Goal: Complete application form: Complete application form

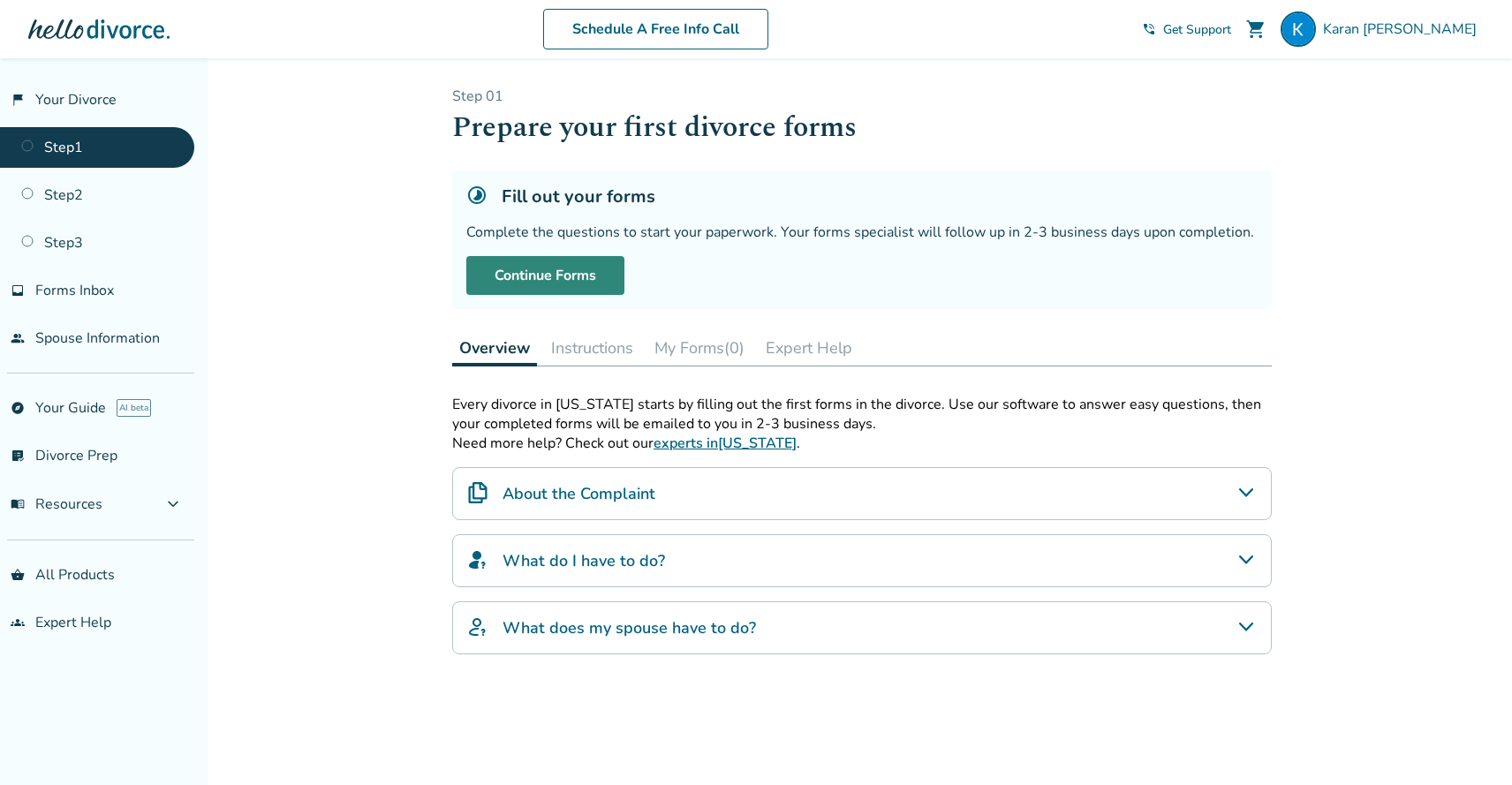
click at [567, 279] on link "Continue Forms" at bounding box center [545, 276] width 158 height 39
click at [83, 96] on link "flag_2 Your Divorce" at bounding box center [97, 99] width 195 height 40
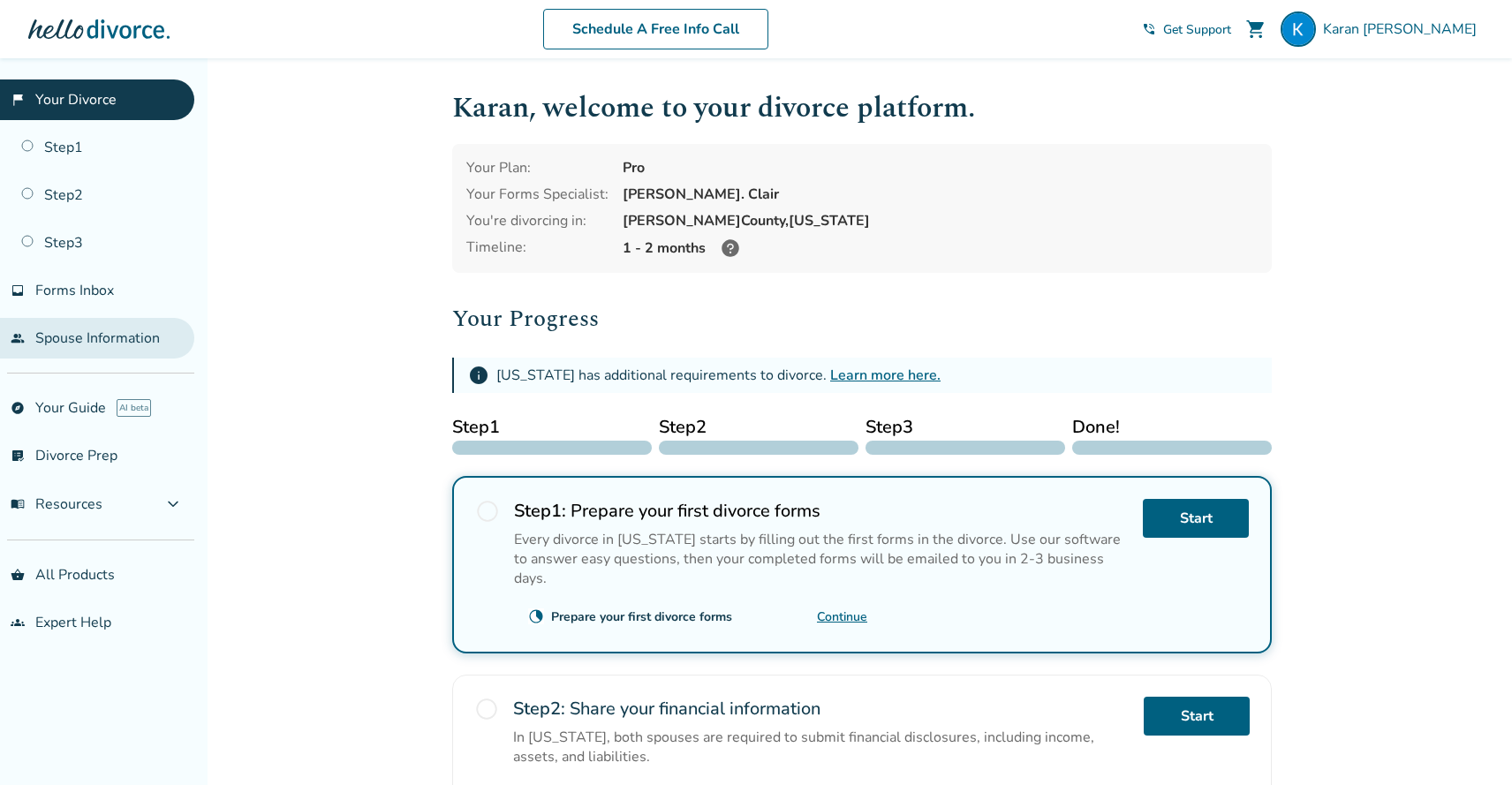
click at [96, 330] on link "people Spouse Information" at bounding box center [97, 337] width 195 height 40
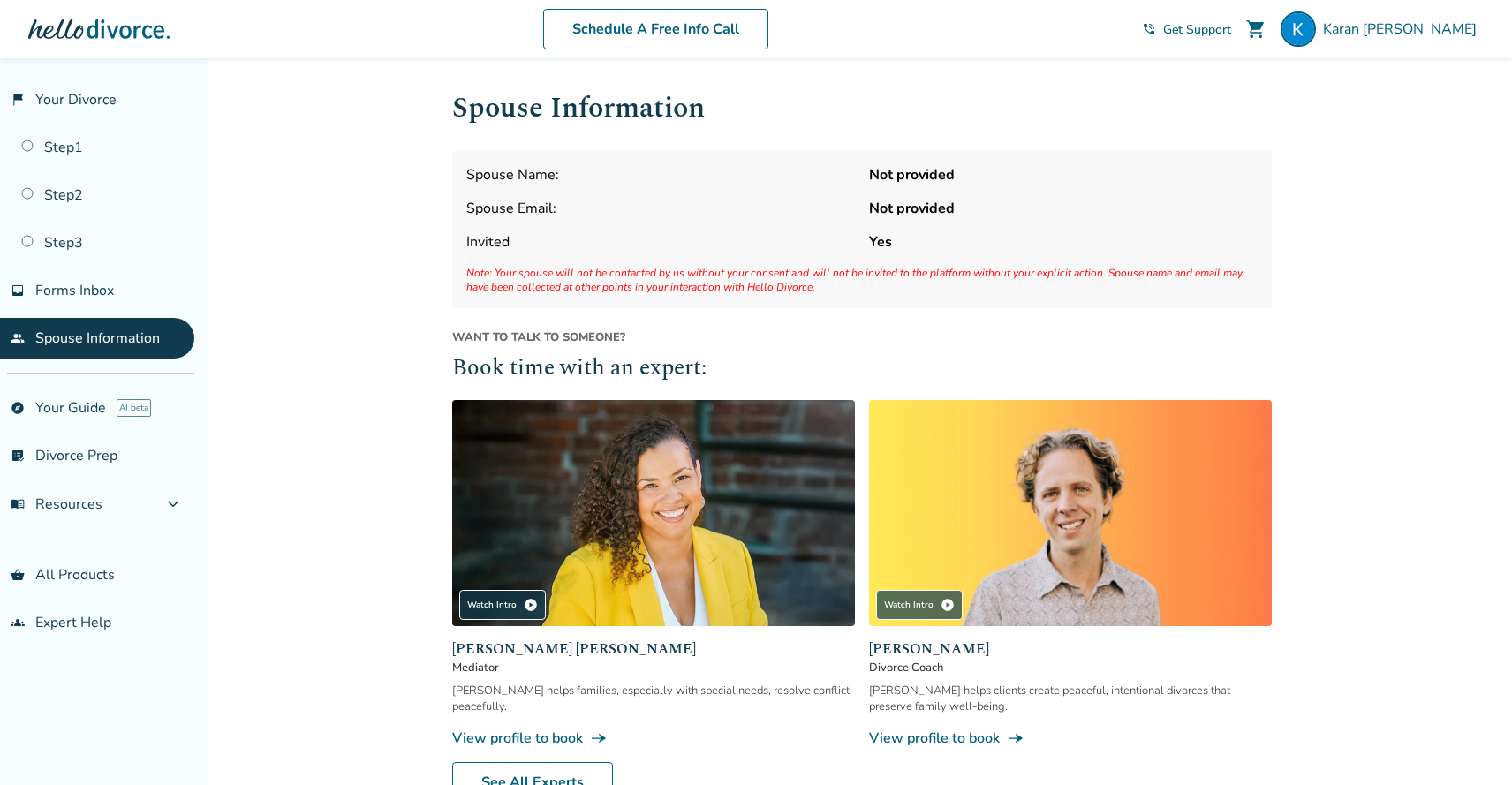
click at [608, 277] on span "Note: Your spouse will not be contacted by us without your consent and will not…" at bounding box center [861, 279] width 791 height 28
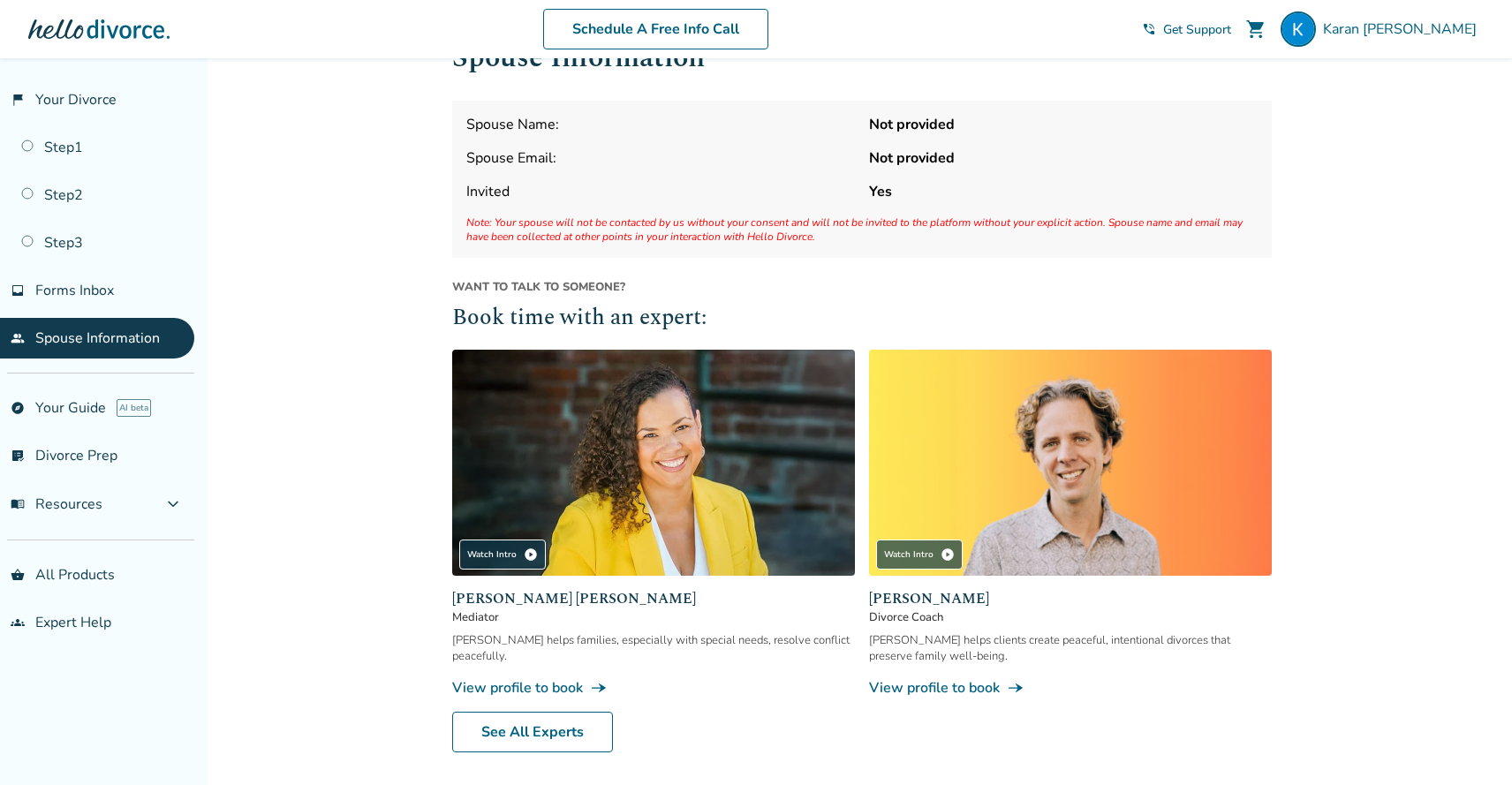
scroll to position [52, 0]
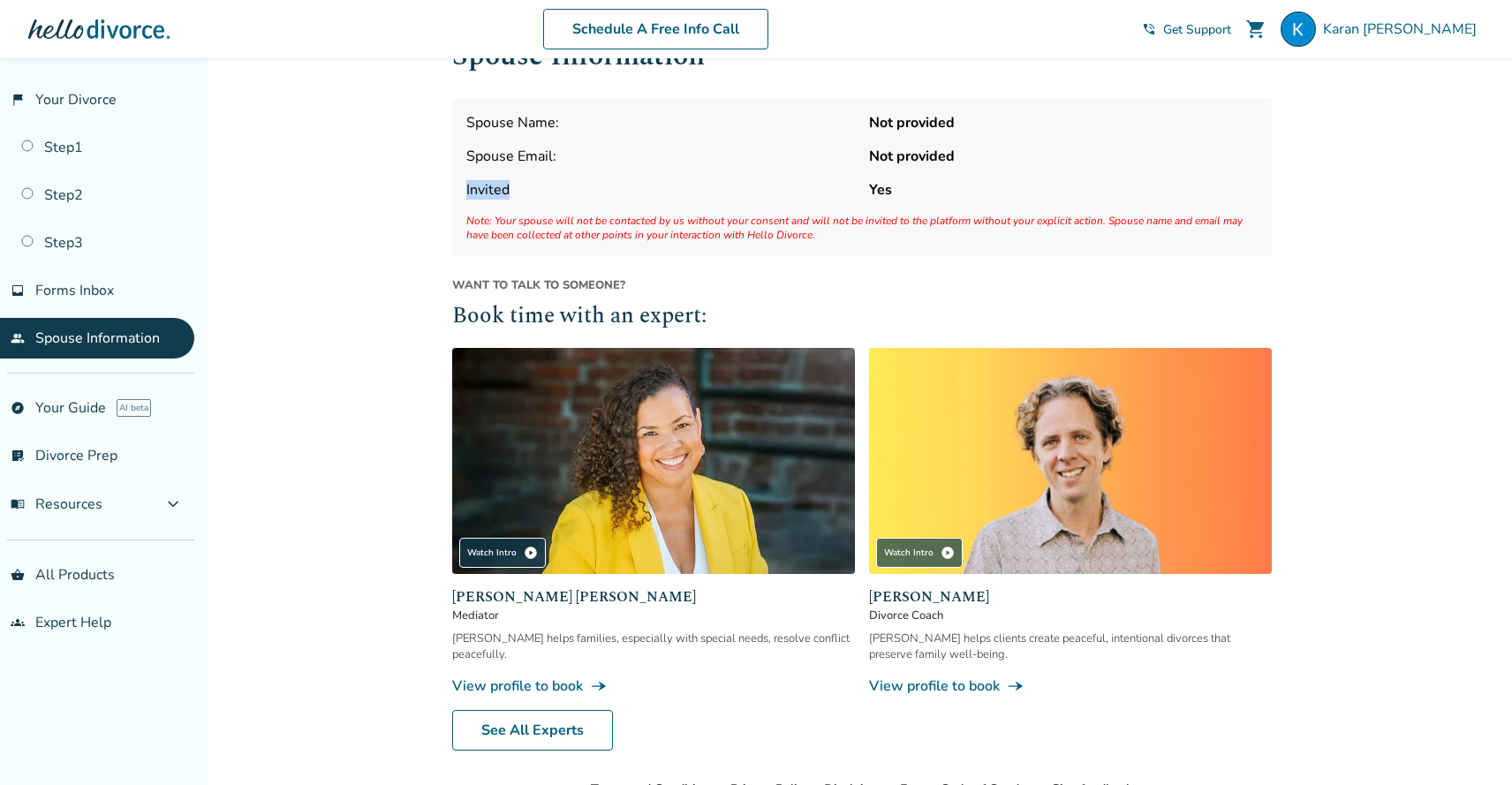
drag, startPoint x: 519, startPoint y: 189, endPoint x: 468, endPoint y: 185, distance: 51.2
click at [468, 185] on span "Invited" at bounding box center [660, 190] width 388 height 20
click at [535, 187] on span "Invited" at bounding box center [660, 190] width 388 height 20
drag, startPoint x: 902, startPoint y: 193, endPoint x: 850, endPoint y: 190, distance: 52.1
click at [850, 190] on div "Spouse Name: Not provided Spouse Email: Not provided Invited Yes Note: Your spo…" at bounding box center [862, 178] width 820 height 157
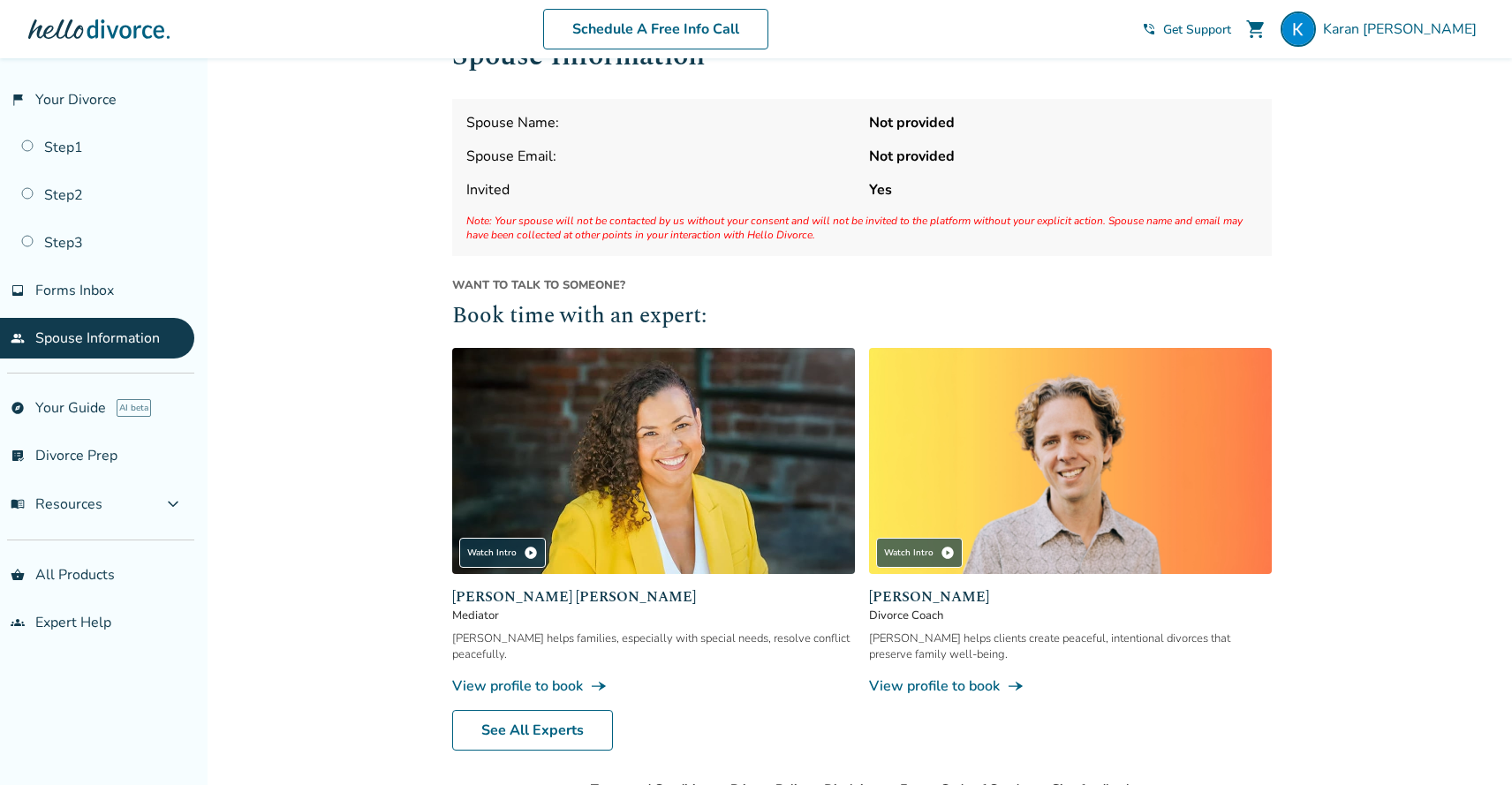
click at [886, 164] on strong "Not provided" at bounding box center [1063, 156] width 388 height 20
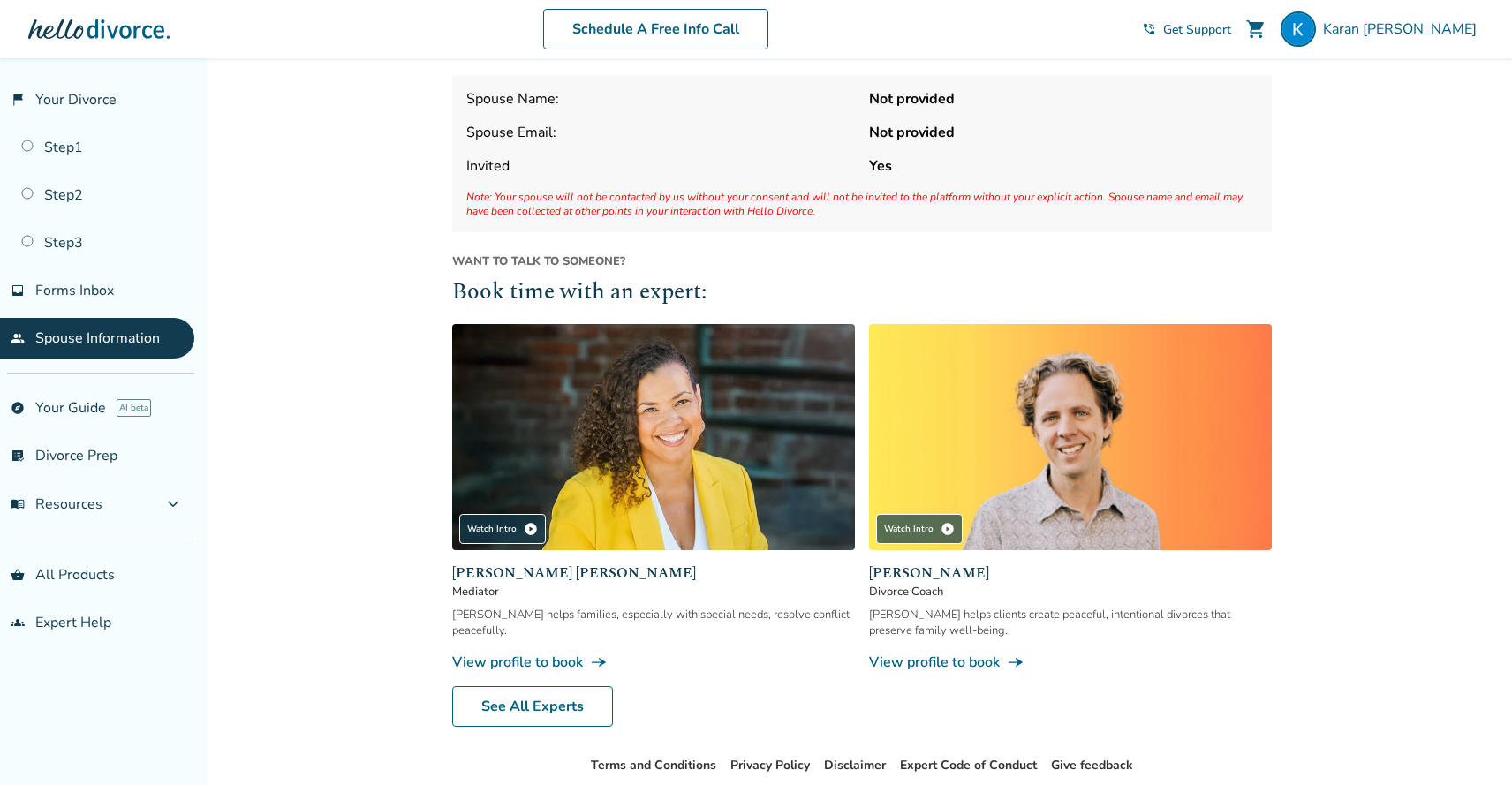
scroll to position [0, 0]
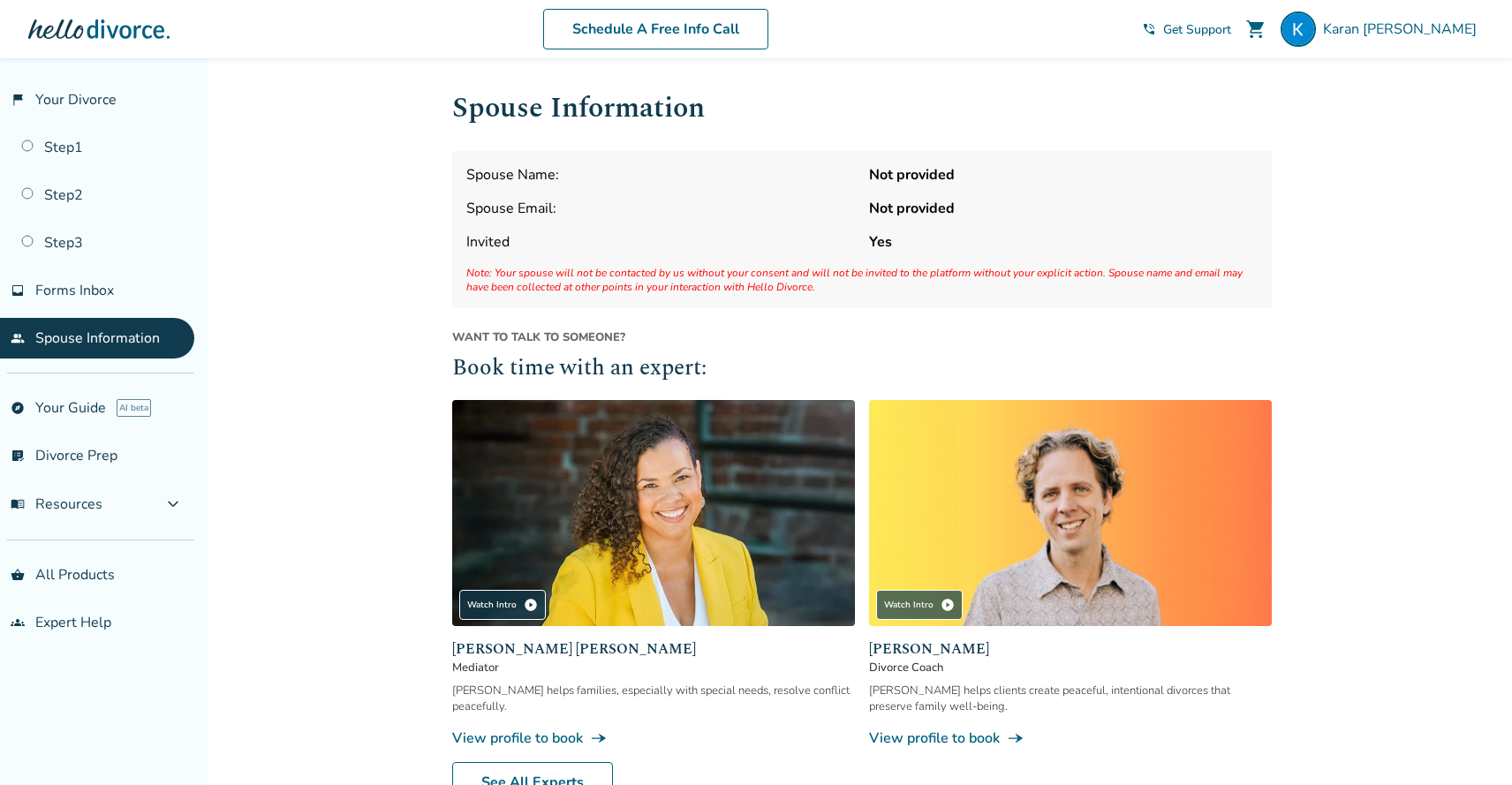
click at [729, 256] on div "Spouse Name: Not provided Spouse Email: Not provided Invited Yes Note: Your spo…" at bounding box center [862, 230] width 820 height 157
click at [806, 235] on span "Invited" at bounding box center [660, 242] width 388 height 20
click at [89, 104] on link "flag_2 Your Divorce" at bounding box center [97, 99] width 195 height 40
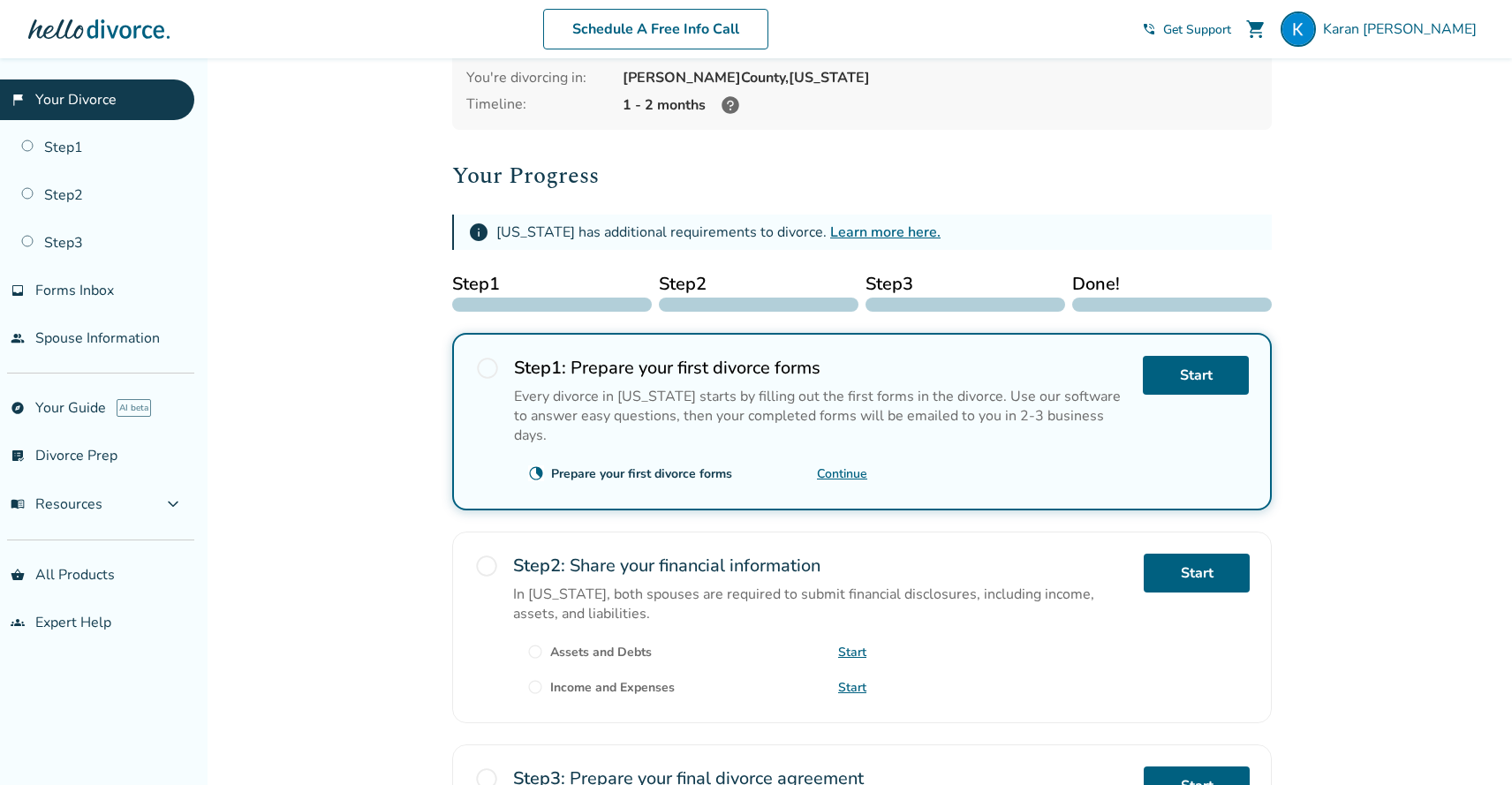
scroll to position [150, 0]
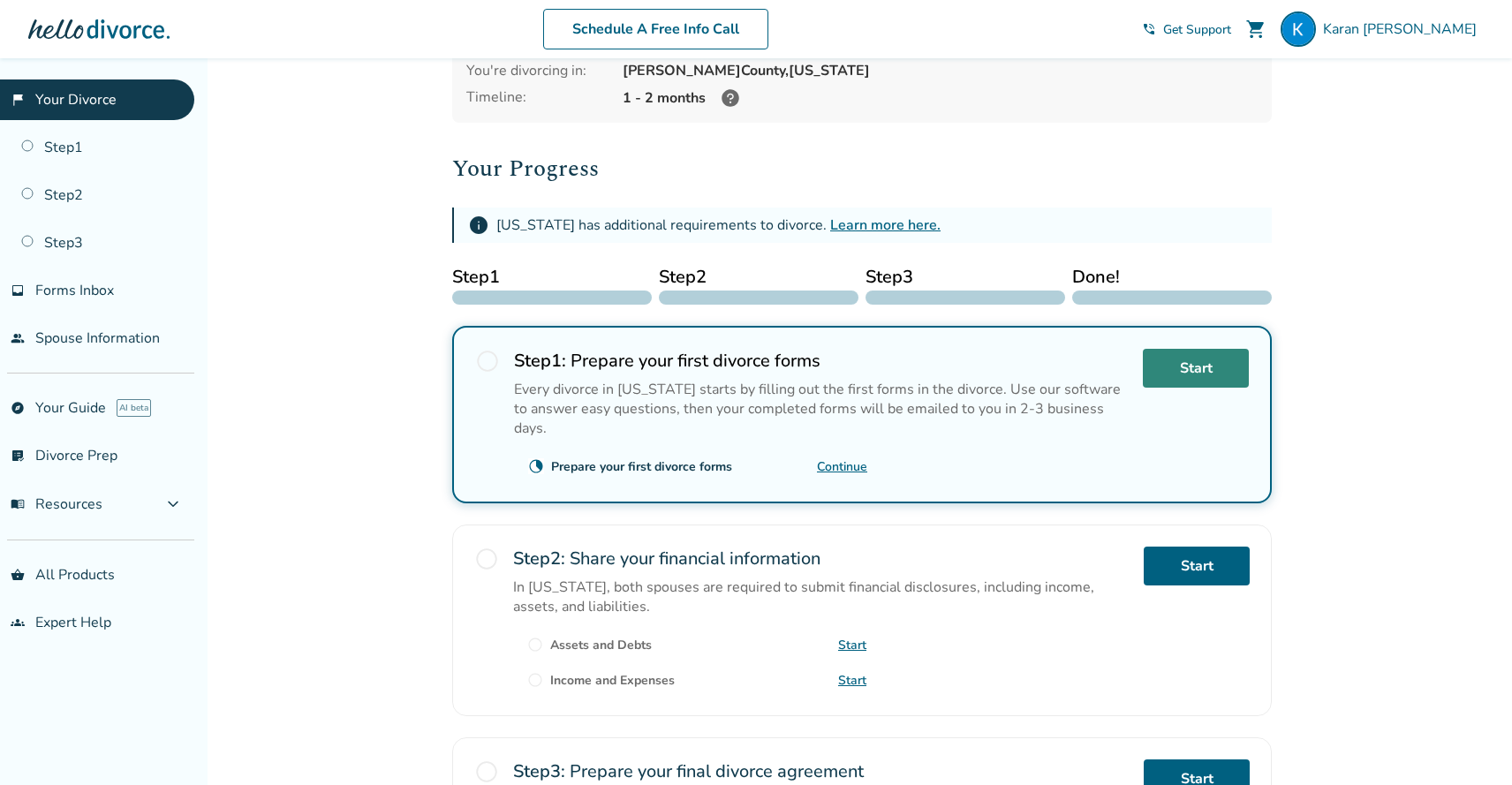
click at [1191, 369] on link "Start" at bounding box center [1196, 368] width 106 height 39
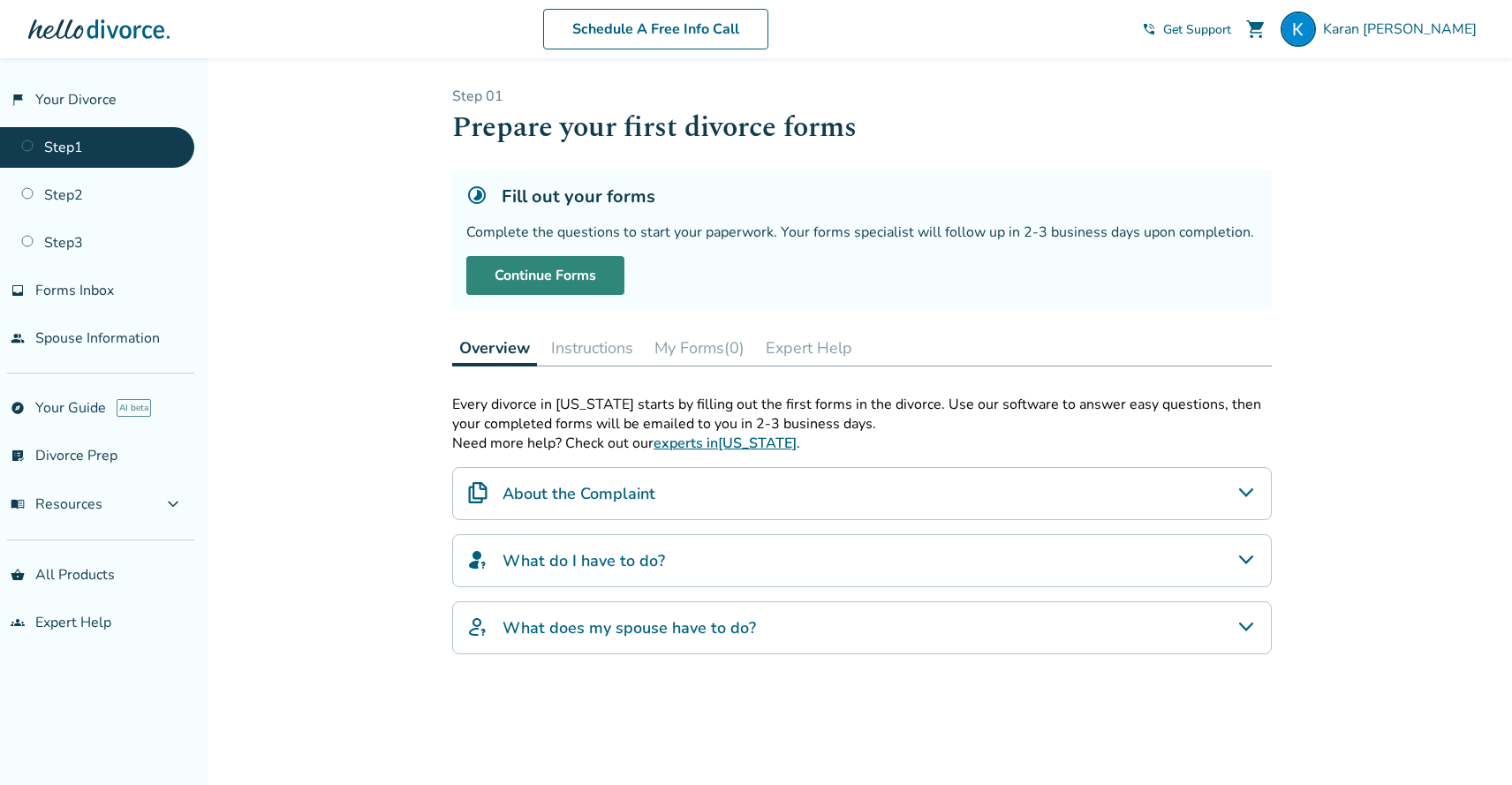
click at [595, 266] on link "Continue Forms" at bounding box center [545, 276] width 158 height 39
